Goal: Information Seeking & Learning: Find specific fact

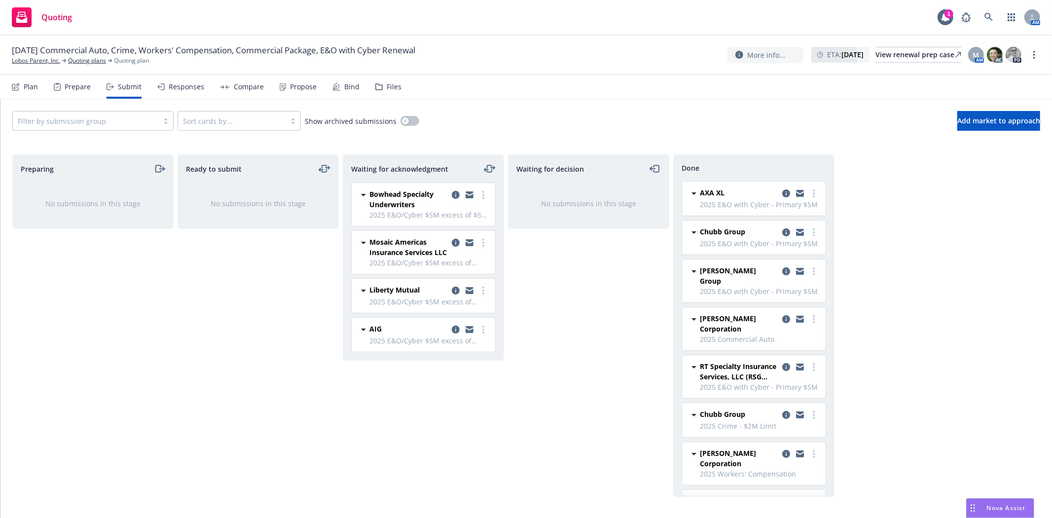
click at [465, 41] on div "[DATE] Commercial Auto, Crime, Workers' Compensation, Commercial Package, E&O w…" at bounding box center [526, 55] width 1052 height 39
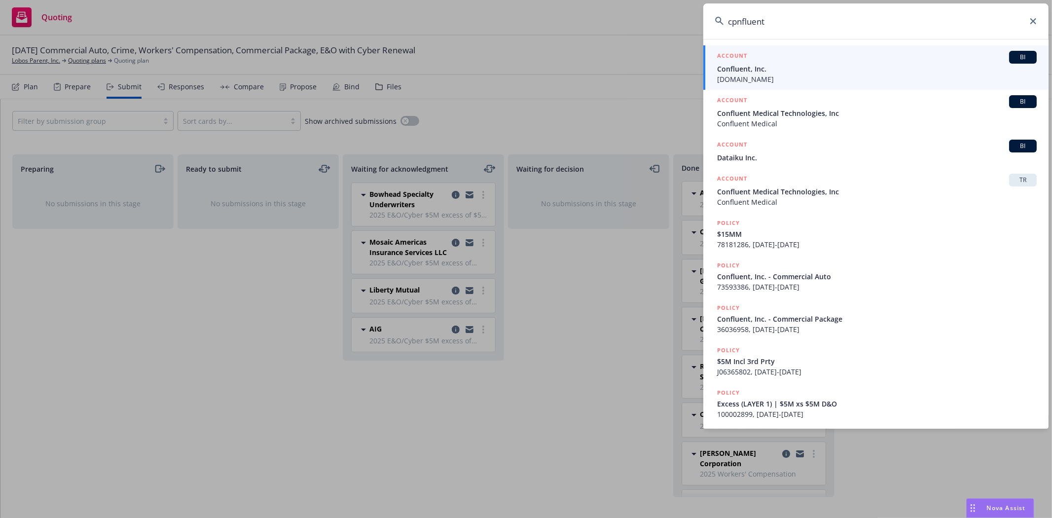
type input "cpnfluent"
click at [814, 73] on span "Confluent, Inc." at bounding box center [877, 69] width 320 height 10
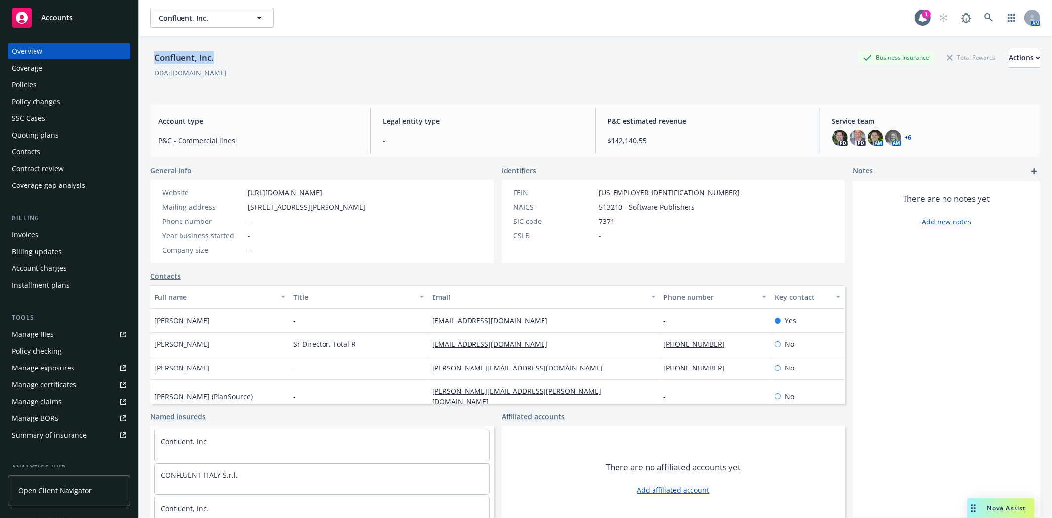
drag, startPoint x: 222, startPoint y: 56, endPoint x: 147, endPoint y: 60, distance: 75.5
click at [147, 60] on div "Confluent, Inc. Business Insurance Total Rewards Actions DBA: Confluent.io Acco…" at bounding box center [595, 295] width 913 height 518
copy div "Confluent, Inc."
drag, startPoint x: 398, startPoint y: 191, endPoint x: 219, endPoint y: 189, distance: 179.0
click at [219, 189] on div "Website https://app.strivebenefits.com/confluent" at bounding box center [263, 192] width 211 height 10
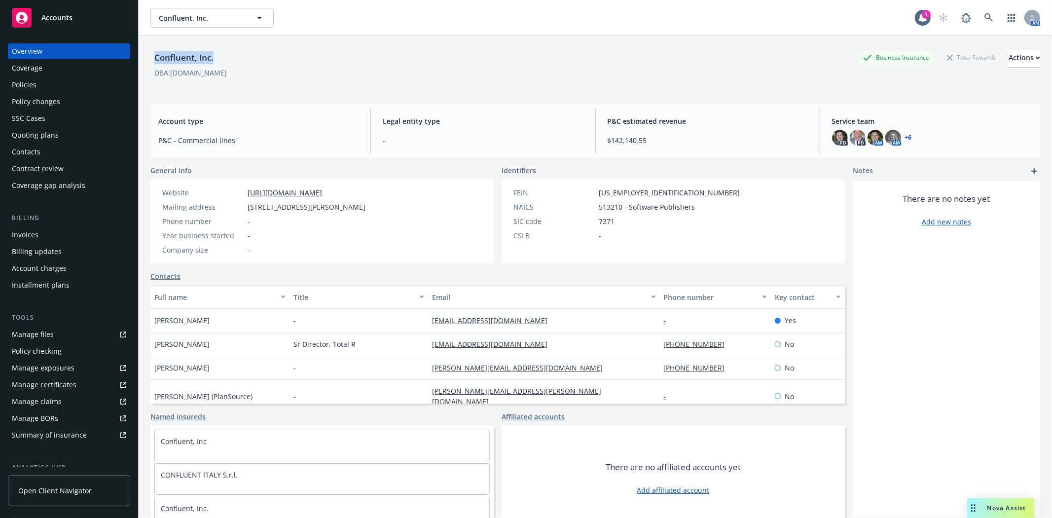
copy div "https://app.strivebenefits.com/confluent"
click at [427, 215] on div "Website https://app.strivebenefits.com/confluent Mailing address 899 West Evely…" at bounding box center [321, 220] width 343 height 83
drag, startPoint x: 415, startPoint y: 206, endPoint x: 225, endPoint y: 208, distance: 189.4
click at [225, 208] on div "Website https://app.strivebenefits.com/confluent Mailing address 899 West Evely…" at bounding box center [321, 220] width 343 height 83
copy div "899 West Evelyn Ave, Mountain View, CA, 94041"
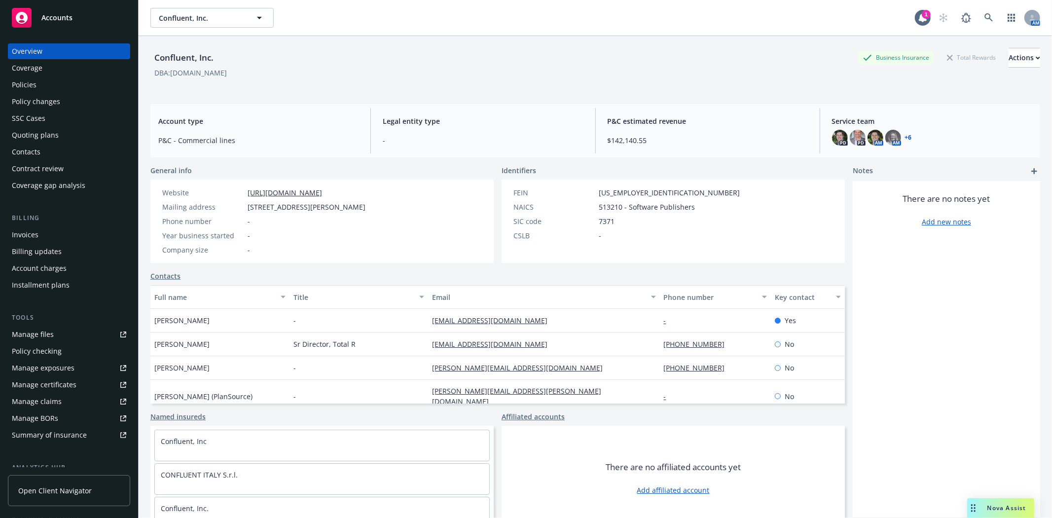
click at [280, 189] on link "https://app.strivebenefits.com/confluent" at bounding box center [285, 192] width 74 height 9
click at [665, 137] on span "$142,140.55" at bounding box center [707, 140] width 200 height 10
click at [32, 79] on div "Policies" at bounding box center [24, 85] width 25 height 16
click at [23, 84] on div "Policies" at bounding box center [24, 85] width 25 height 16
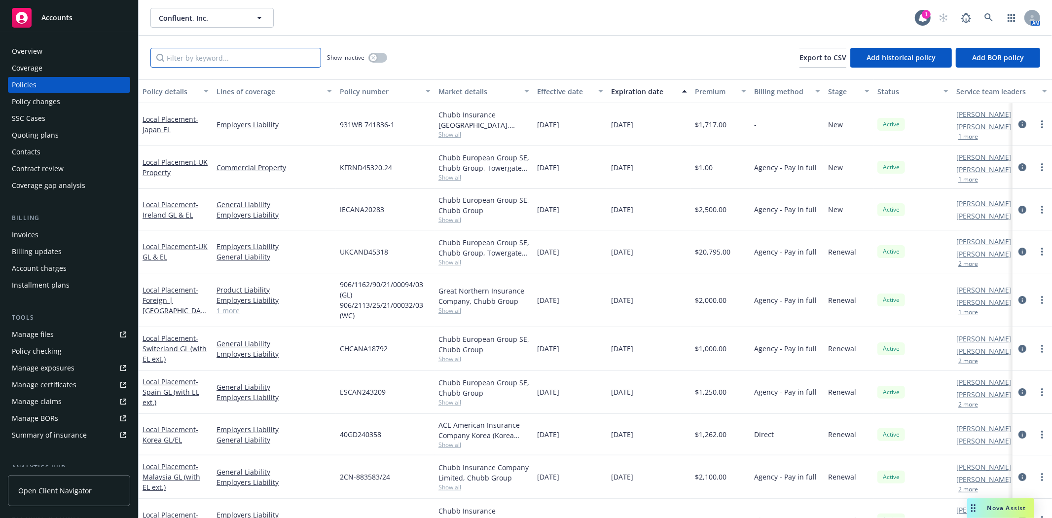
click at [191, 55] on input "Filter by keyword..." at bounding box center [235, 58] width 171 height 20
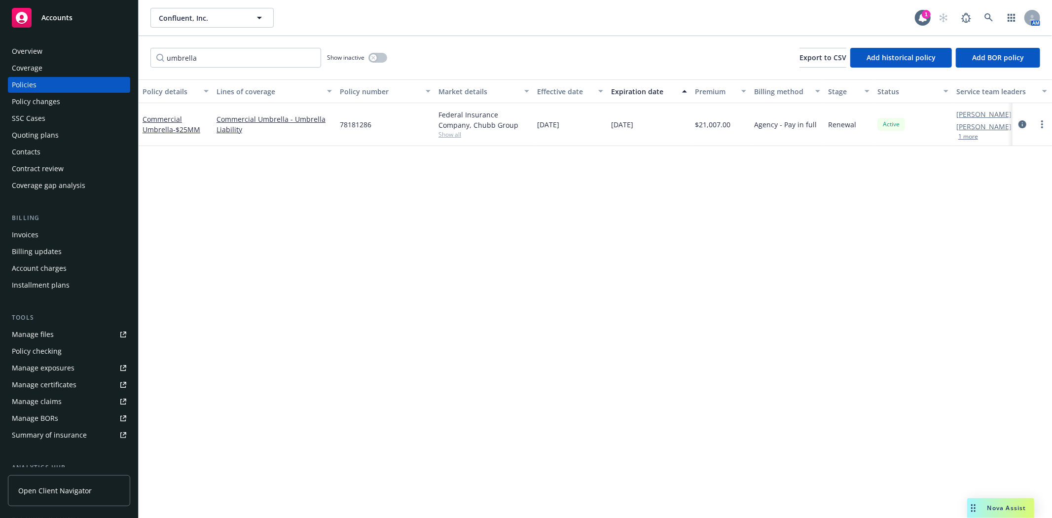
drag, startPoint x: 538, startPoint y: 124, endPoint x: 572, endPoint y: 124, distance: 34.0
click at [559, 124] on span "10/23/2024" at bounding box center [548, 124] width 22 height 10
copy span "10/23/2024"
drag, startPoint x: 254, startPoint y: 58, endPoint x: 96, endPoint y: 52, distance: 158.9
click at [96, 52] on div "Accounts Overview Coverage Policies Policy changes SSC Cases Quoting plans Cont…" at bounding box center [526, 259] width 1052 height 518
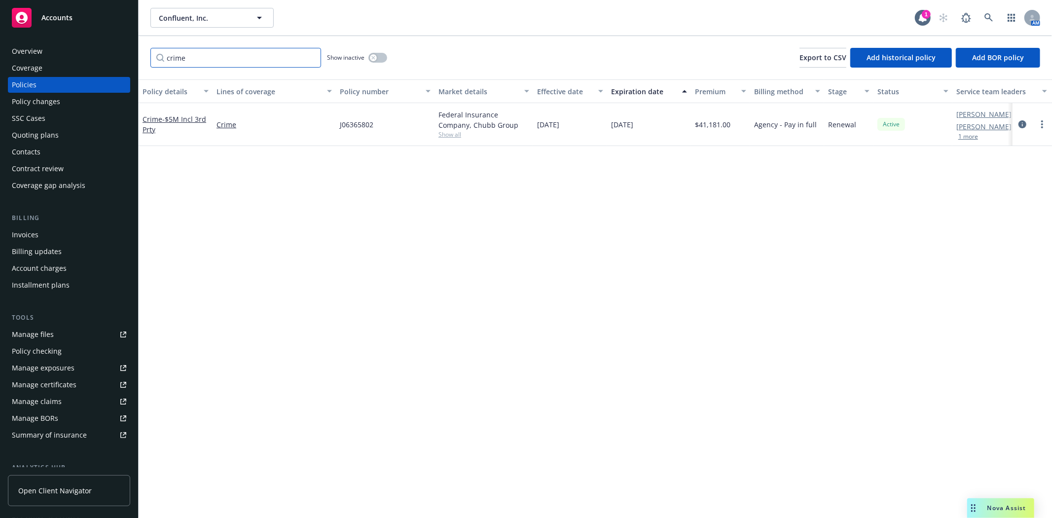
drag, startPoint x: 192, startPoint y: 56, endPoint x: 99, endPoint y: 57, distance: 93.2
click at [99, 57] on div "Accounts Overview Coverage Policies Policy changes SSC Cases Quoting plans Cont…" at bounding box center [526, 259] width 1052 height 518
type input "umbrella"
click at [185, 127] on span "- $25MM" at bounding box center [186, 129] width 27 height 9
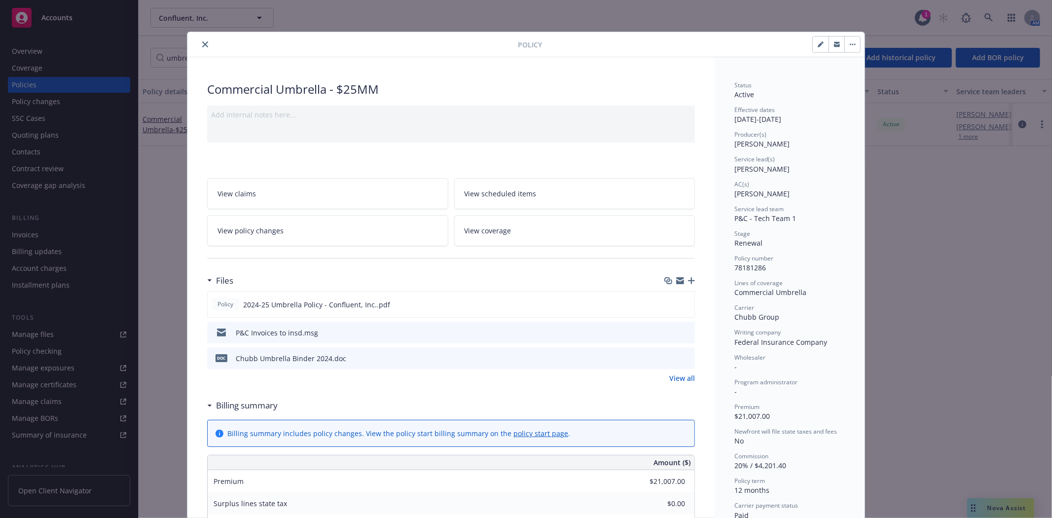
click at [191, 38] on div at bounding box center [354, 44] width 326 height 12
click at [202, 43] on icon "close" at bounding box center [205, 44] width 6 height 6
